Goal: Information Seeking & Learning: Learn about a topic

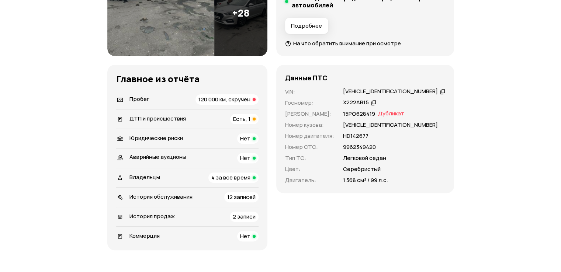
scroll to position [148, 0]
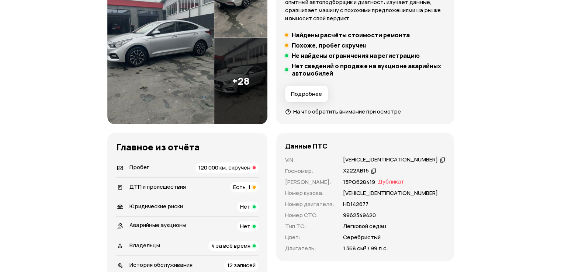
click at [399, 182] on span "Дубликат" at bounding box center [391, 182] width 26 height 8
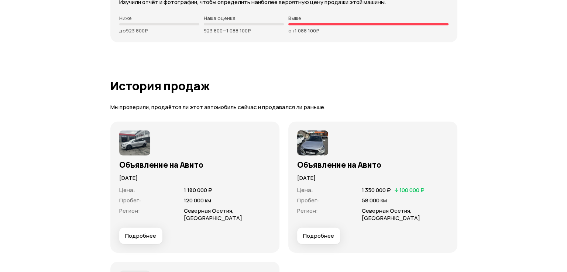
scroll to position [2214, 0]
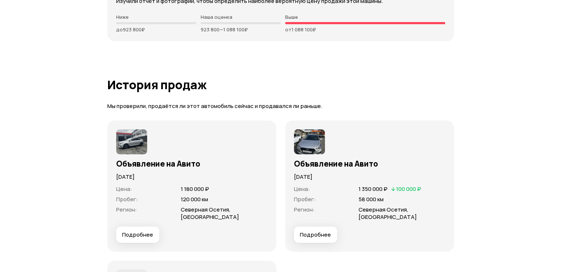
click at [141, 231] on span "Подробнее" at bounding box center [137, 234] width 31 height 7
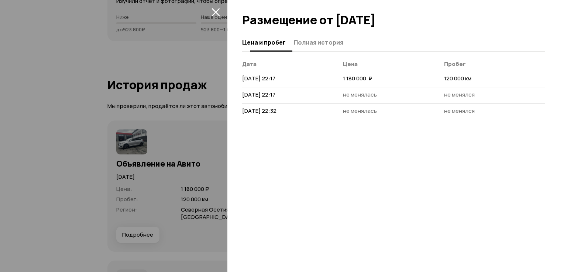
click at [320, 46] on span "Полная история" at bounding box center [318, 42] width 49 height 7
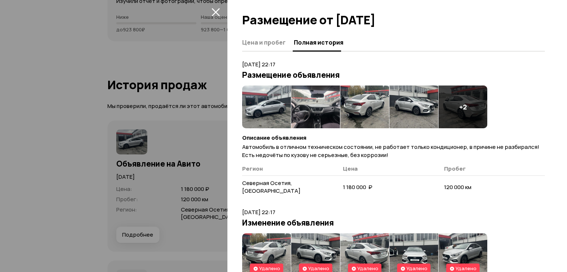
click at [270, 108] on img at bounding box center [266, 107] width 49 height 43
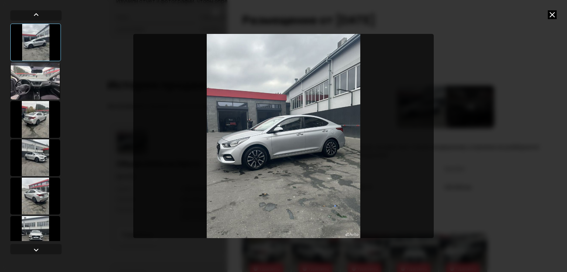
click at [32, 91] on div at bounding box center [35, 81] width 50 height 37
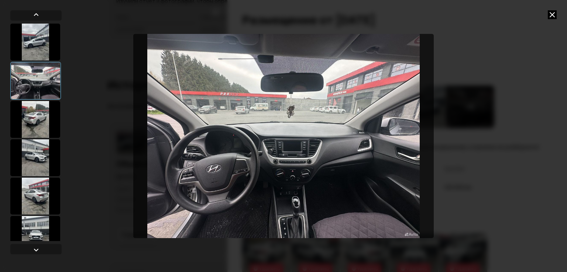
click at [25, 123] on div at bounding box center [35, 119] width 50 height 37
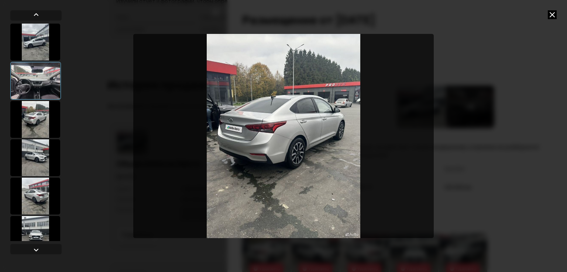
click at [32, 146] on div at bounding box center [35, 157] width 50 height 37
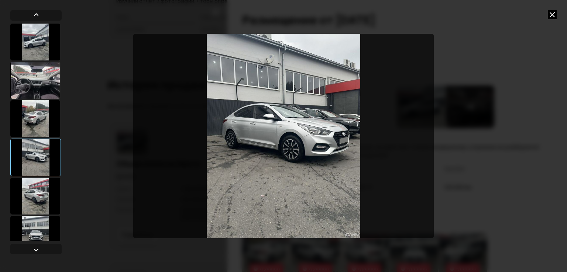
click at [34, 191] on div at bounding box center [35, 196] width 50 height 37
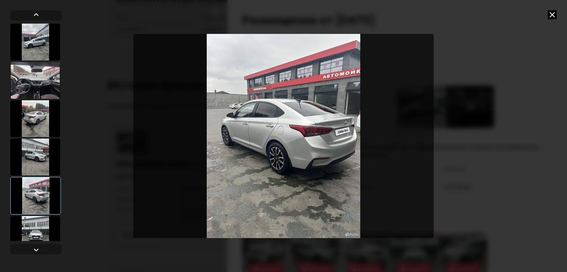
click at [41, 214] on div at bounding box center [35, 133] width 51 height 218
click at [41, 221] on div at bounding box center [35, 234] width 50 height 37
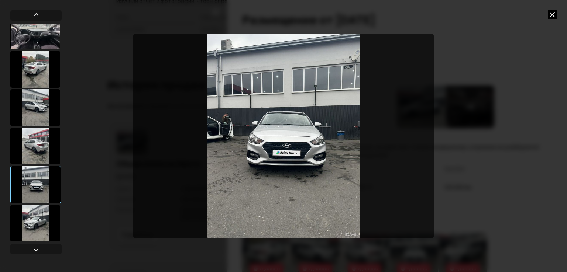
scroll to position [51, 0]
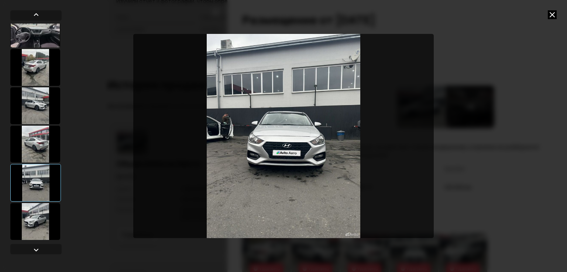
click at [37, 223] on div at bounding box center [35, 221] width 50 height 37
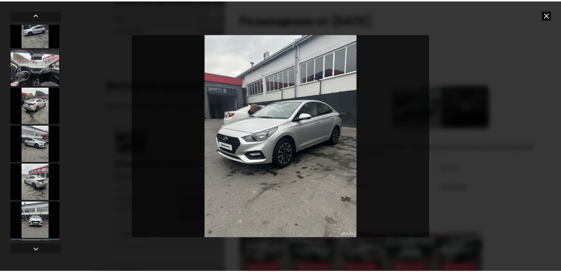
scroll to position [0, 0]
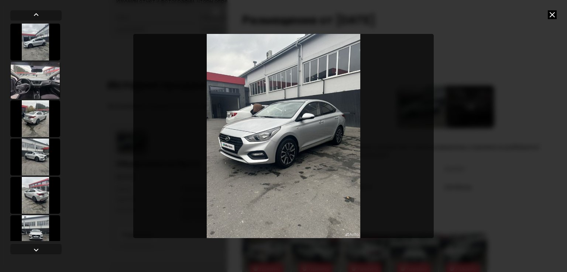
click at [43, 47] on div at bounding box center [35, 42] width 50 height 37
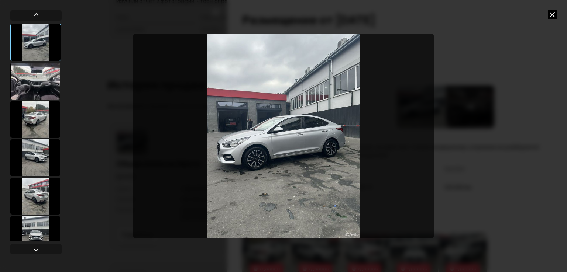
click at [552, 15] on icon at bounding box center [552, 14] width 9 height 9
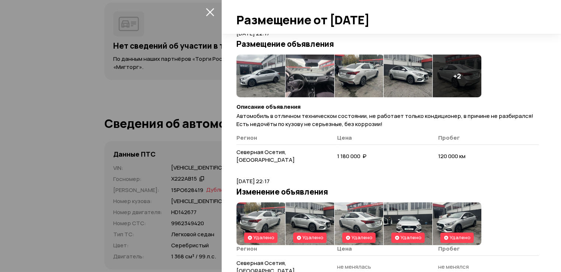
scroll to position [30, 0]
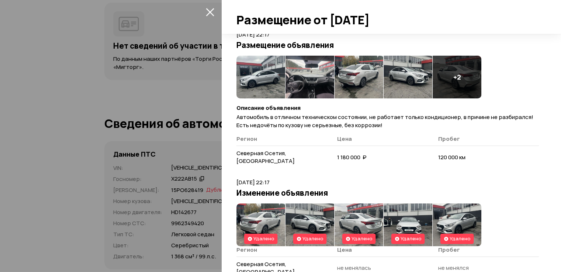
click at [214, 13] on icon "закрыть" at bounding box center [210, 12] width 8 height 8
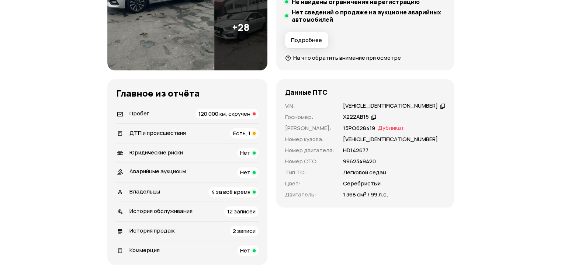
scroll to position [201, 0]
click at [251, 116] on span "120 000 км, скручен" at bounding box center [225, 114] width 52 height 8
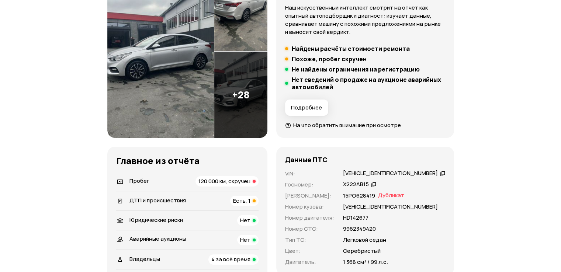
scroll to position [139, 0]
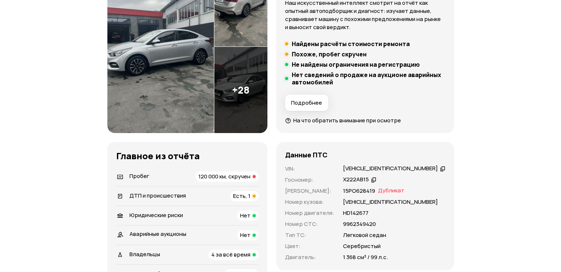
click at [376, 180] on icon at bounding box center [373, 179] width 5 height 7
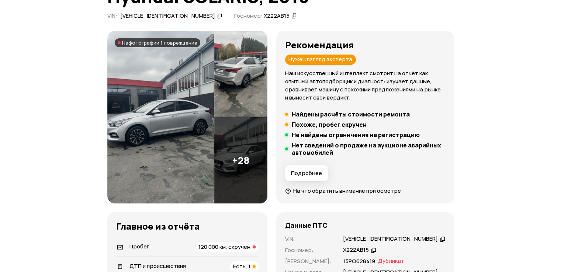
scroll to position [65, 0]
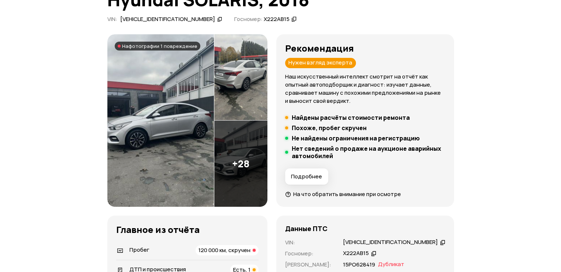
click at [184, 118] on img at bounding box center [160, 120] width 107 height 173
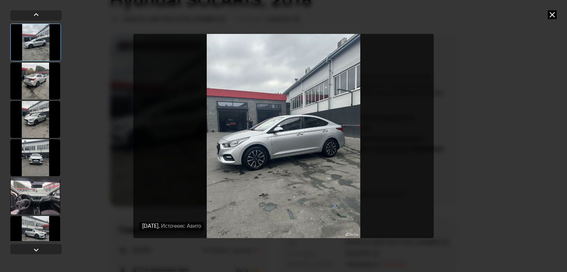
click at [553, 15] on icon at bounding box center [552, 14] width 9 height 9
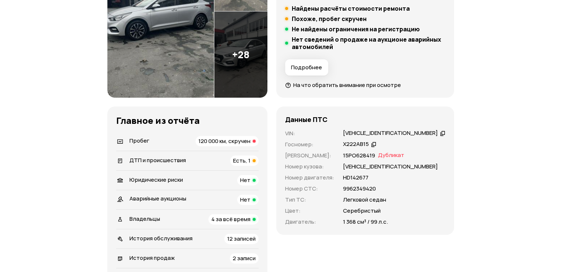
scroll to position [176, 0]
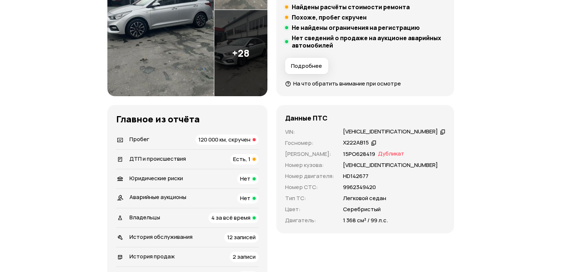
click at [369, 142] on div "Х222АВ15" at bounding box center [356, 143] width 26 height 8
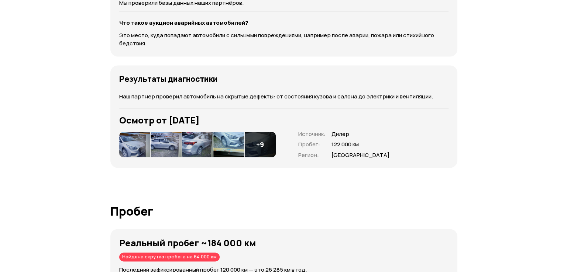
scroll to position [1098, 0]
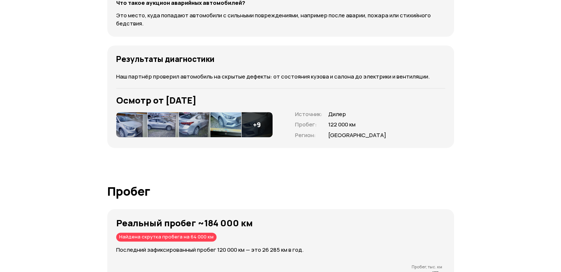
click at [136, 124] on img at bounding box center [131, 124] width 31 height 25
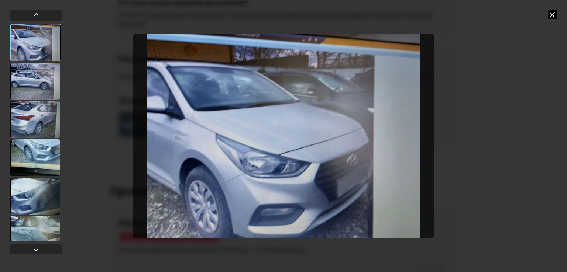
click at [44, 120] on div at bounding box center [35, 119] width 50 height 37
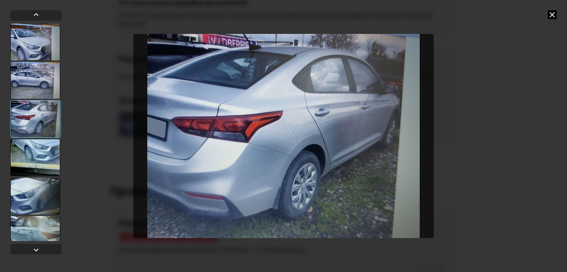
click at [41, 87] on div at bounding box center [35, 80] width 50 height 37
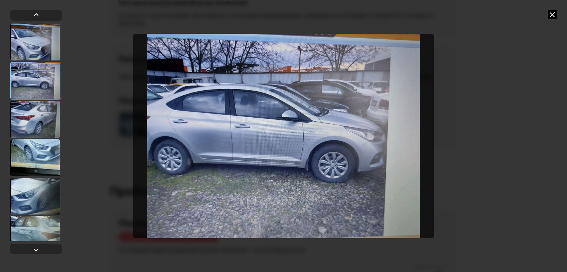
click at [45, 190] on div at bounding box center [35, 196] width 50 height 37
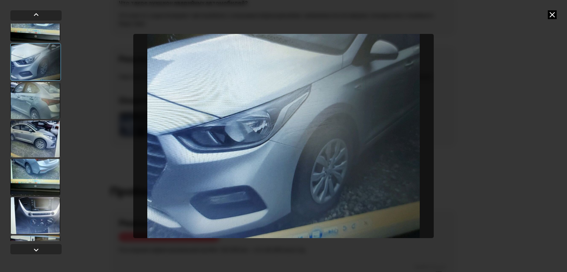
scroll to position [148, 0]
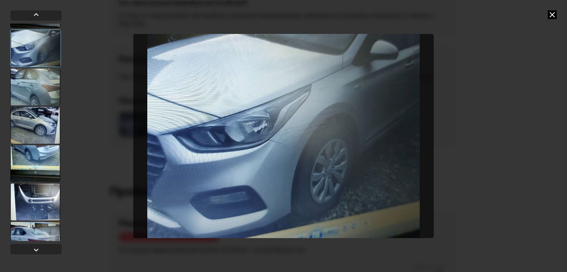
click at [49, 126] on div at bounding box center [35, 125] width 50 height 37
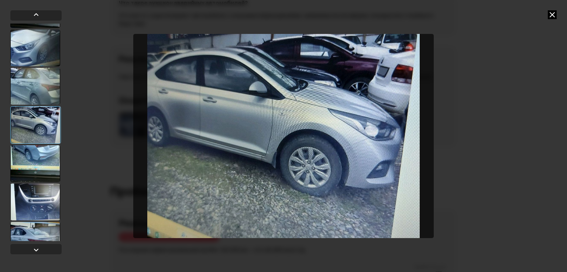
click at [41, 160] on div at bounding box center [35, 163] width 50 height 37
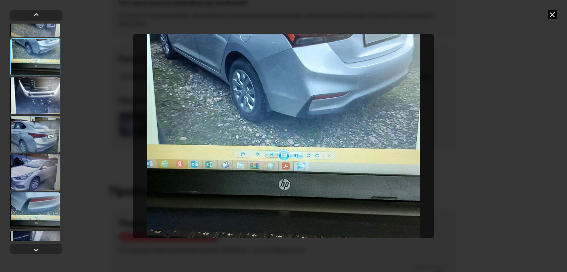
scroll to position [258, 0]
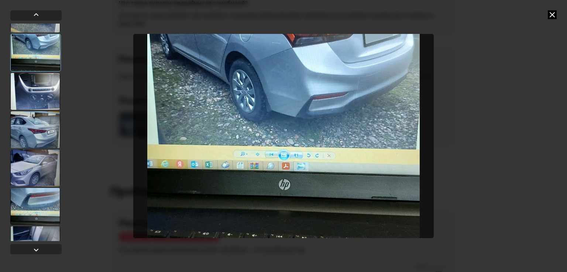
click at [46, 136] on div at bounding box center [35, 129] width 50 height 37
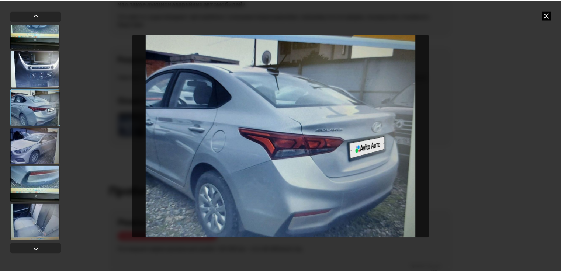
scroll to position [320, 0]
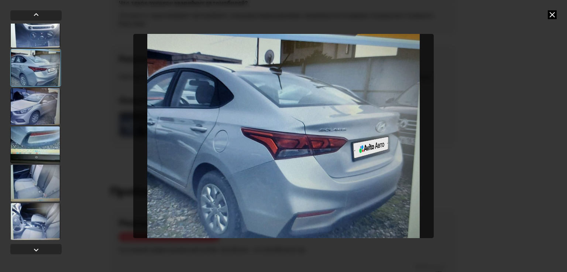
click at [31, 187] on div at bounding box center [35, 183] width 50 height 37
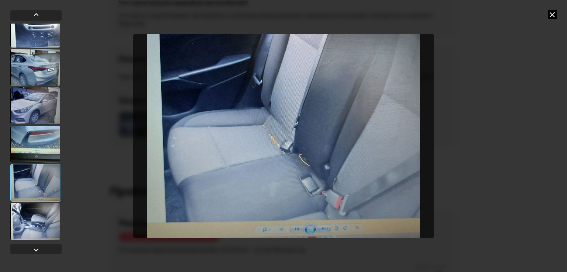
click at [551, 16] on icon at bounding box center [552, 14] width 9 height 9
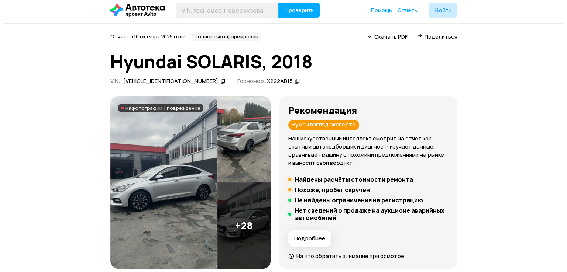
scroll to position [0, 0]
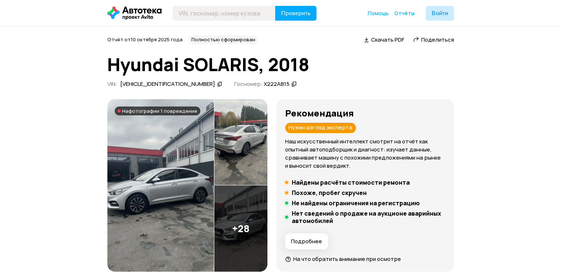
click at [172, 157] on img at bounding box center [160, 185] width 107 height 173
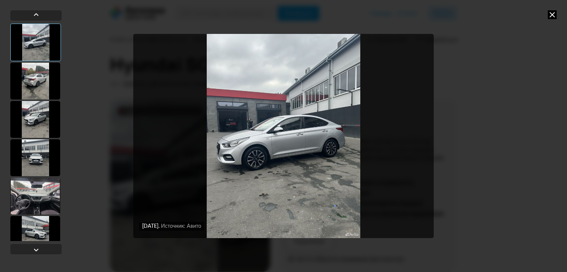
click at [38, 84] on div at bounding box center [35, 81] width 50 height 37
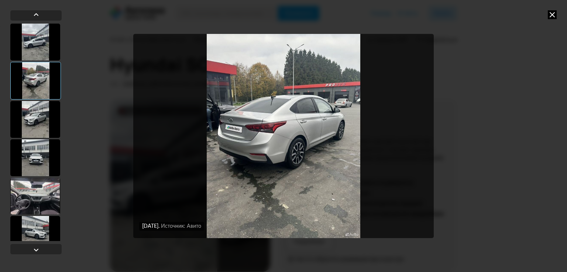
click at [39, 119] on div at bounding box center [35, 119] width 50 height 37
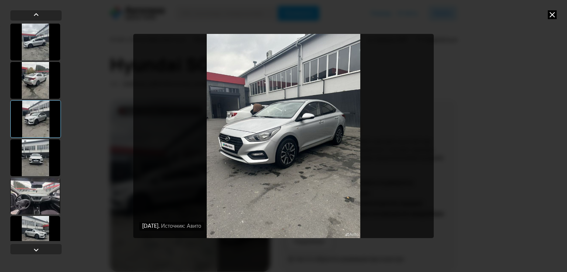
click at [38, 166] on div at bounding box center [35, 157] width 50 height 37
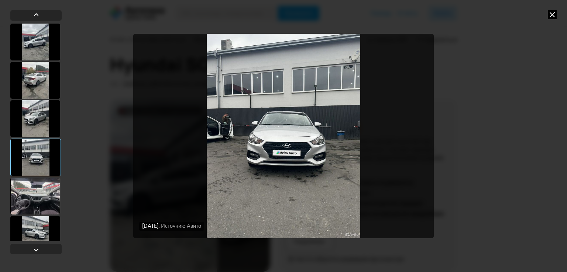
click at [43, 199] on div at bounding box center [35, 196] width 50 height 37
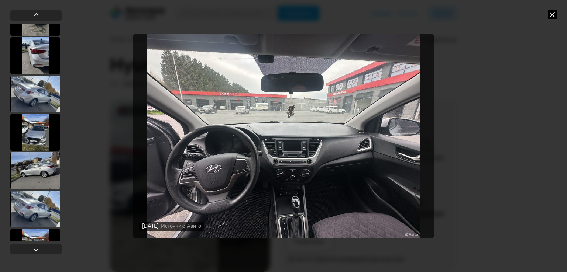
scroll to position [295, 0]
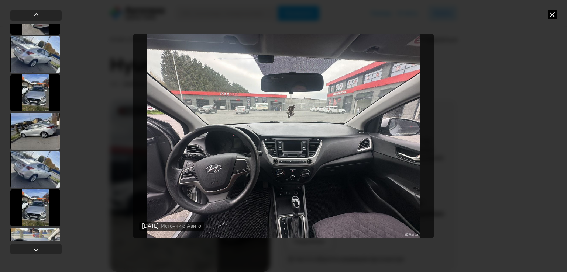
click at [46, 128] on div at bounding box center [35, 131] width 50 height 37
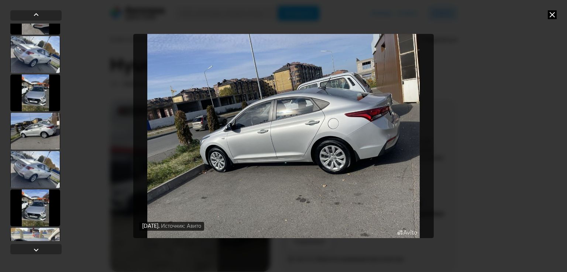
scroll to position [294, 0]
click at [48, 175] on div at bounding box center [35, 170] width 50 height 37
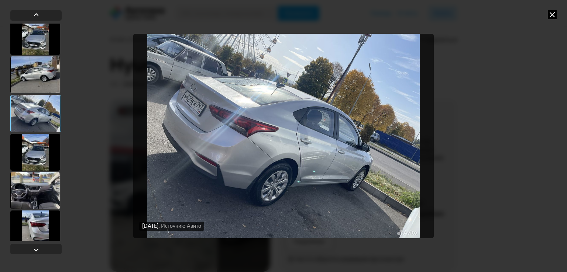
scroll to position [368, 0]
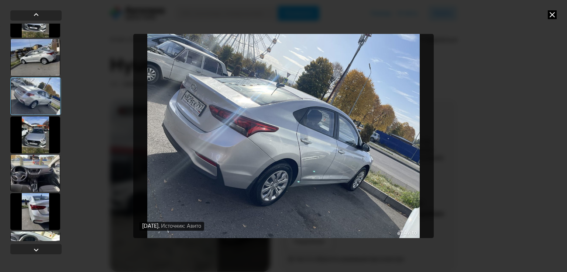
click at [40, 142] on div at bounding box center [35, 135] width 50 height 37
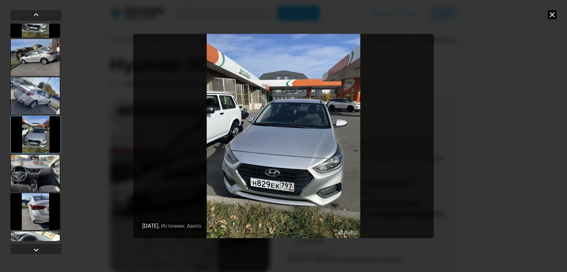
click at [38, 180] on div at bounding box center [35, 173] width 50 height 37
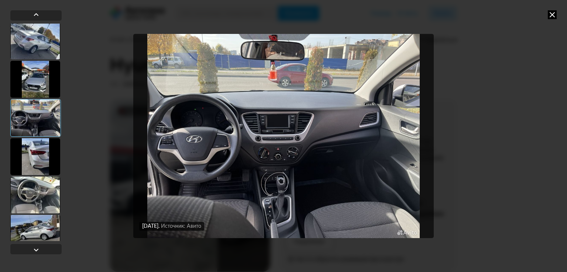
scroll to position [442, 0]
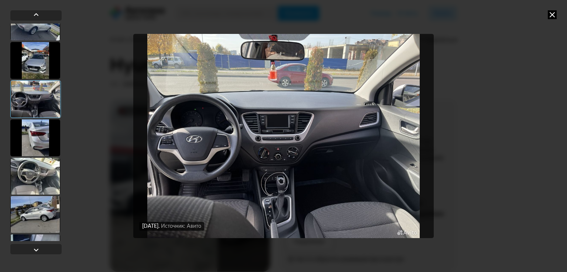
click at [45, 178] on div at bounding box center [35, 176] width 50 height 37
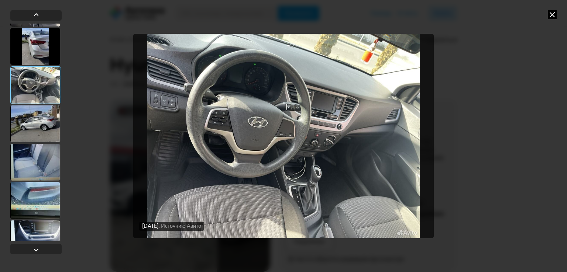
scroll to position [553, 0]
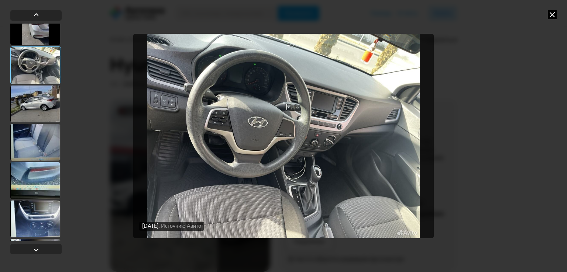
click at [50, 146] on div at bounding box center [35, 142] width 50 height 37
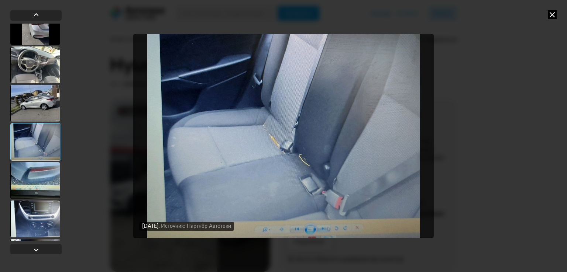
click at [47, 108] on div at bounding box center [35, 103] width 50 height 37
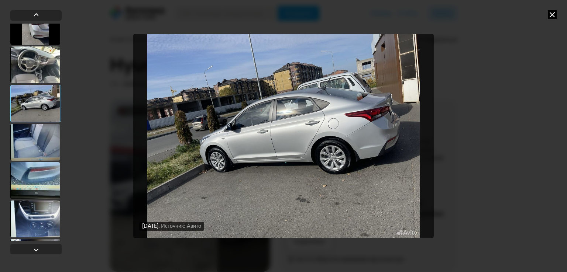
click at [45, 74] on div at bounding box center [35, 64] width 50 height 37
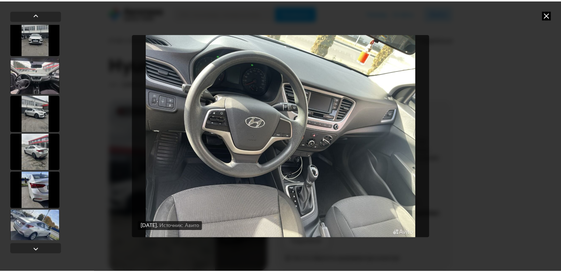
scroll to position [0, 0]
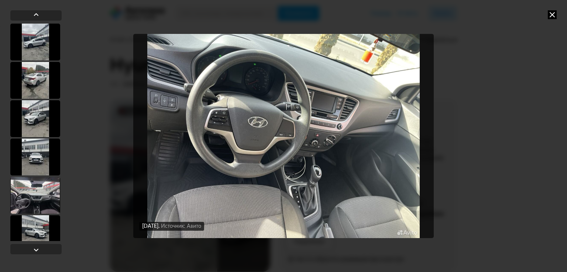
click at [552, 12] on icon at bounding box center [552, 14] width 9 height 9
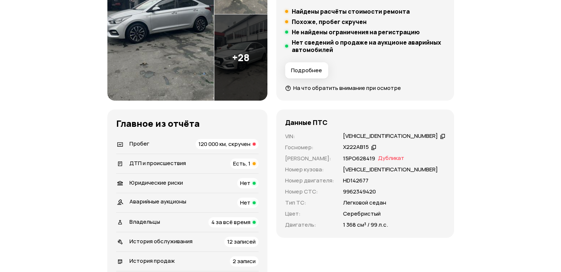
scroll to position [184, 0]
